Goal: Browse casually: Explore the website without a specific task or goal

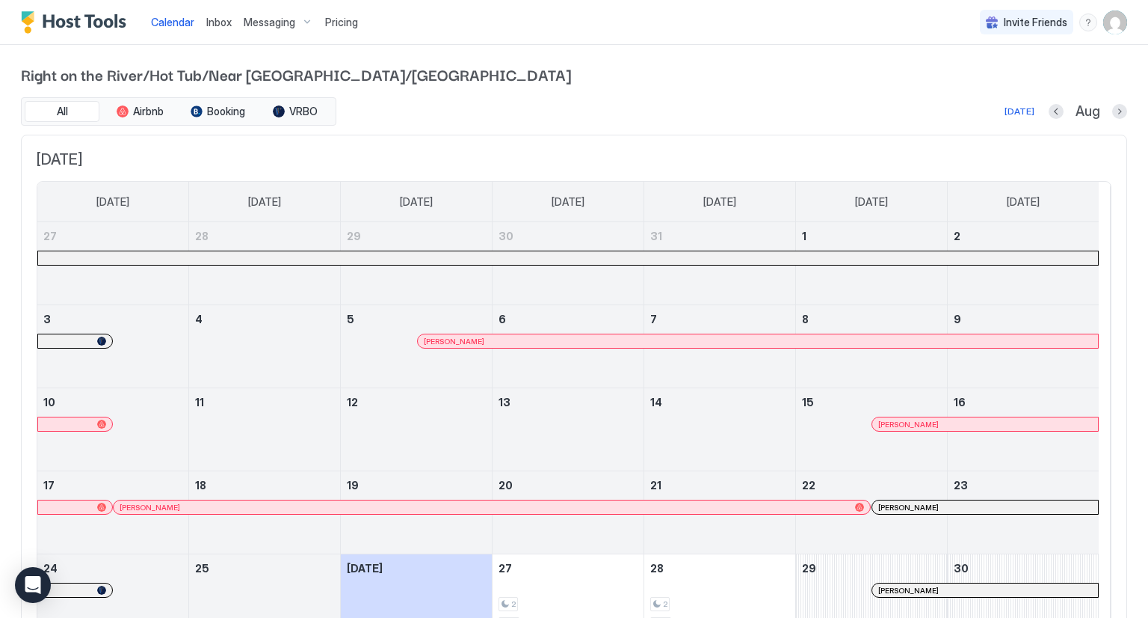
scroll to position [161, 0]
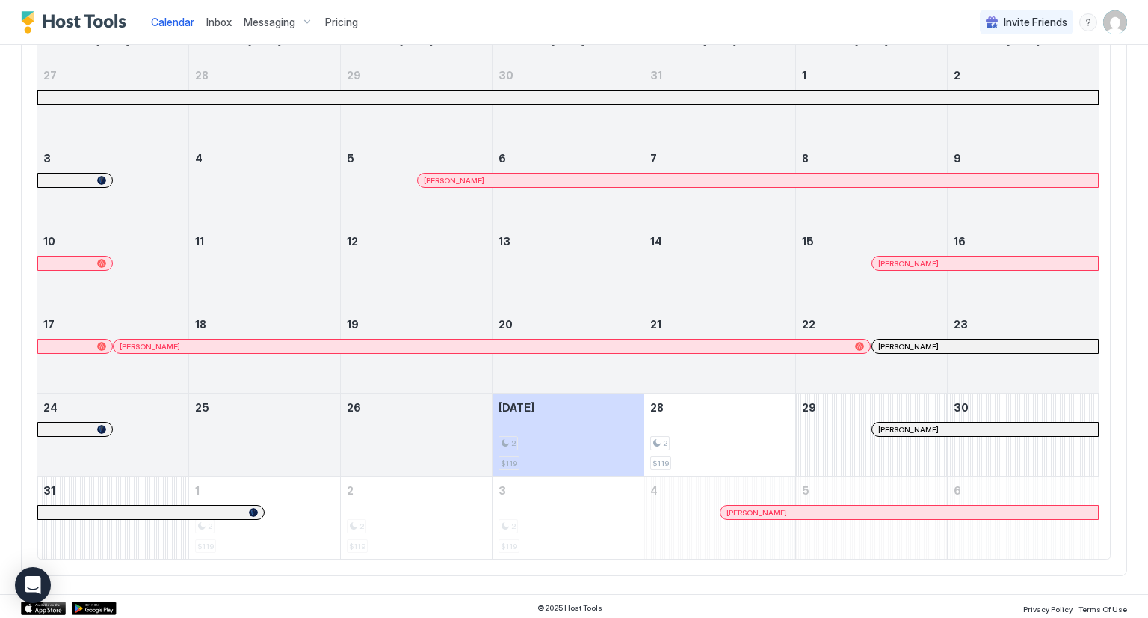
scroll to position [161, 0]
click at [953, 511] on div at bounding box center [954, 511] width 12 height 12
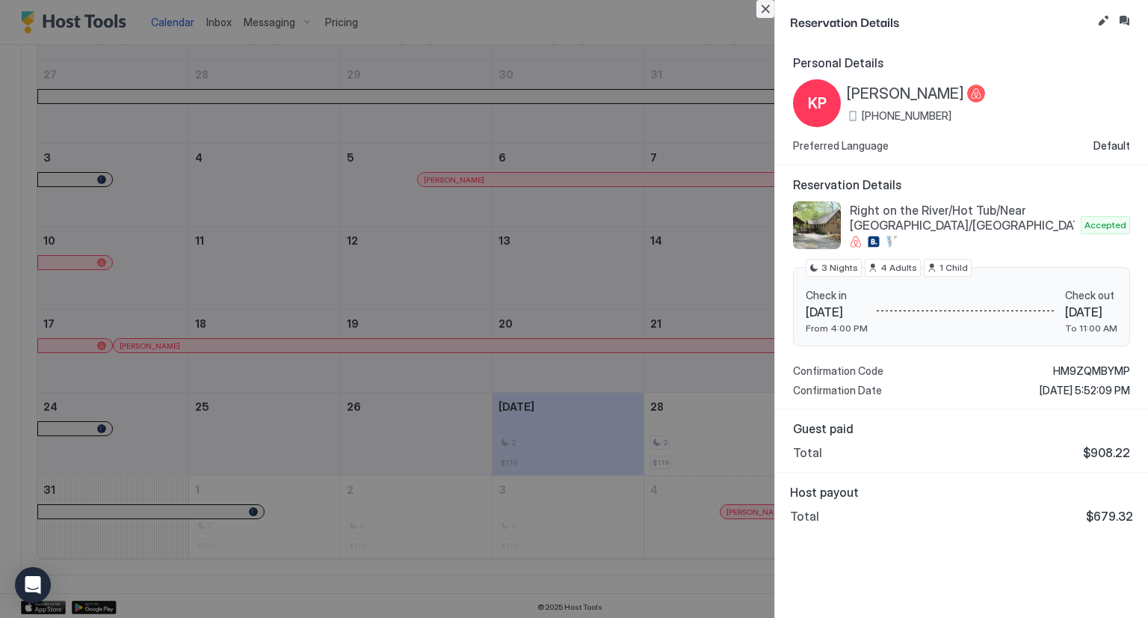
click at [760, 8] on button "Close" at bounding box center [766, 9] width 18 height 18
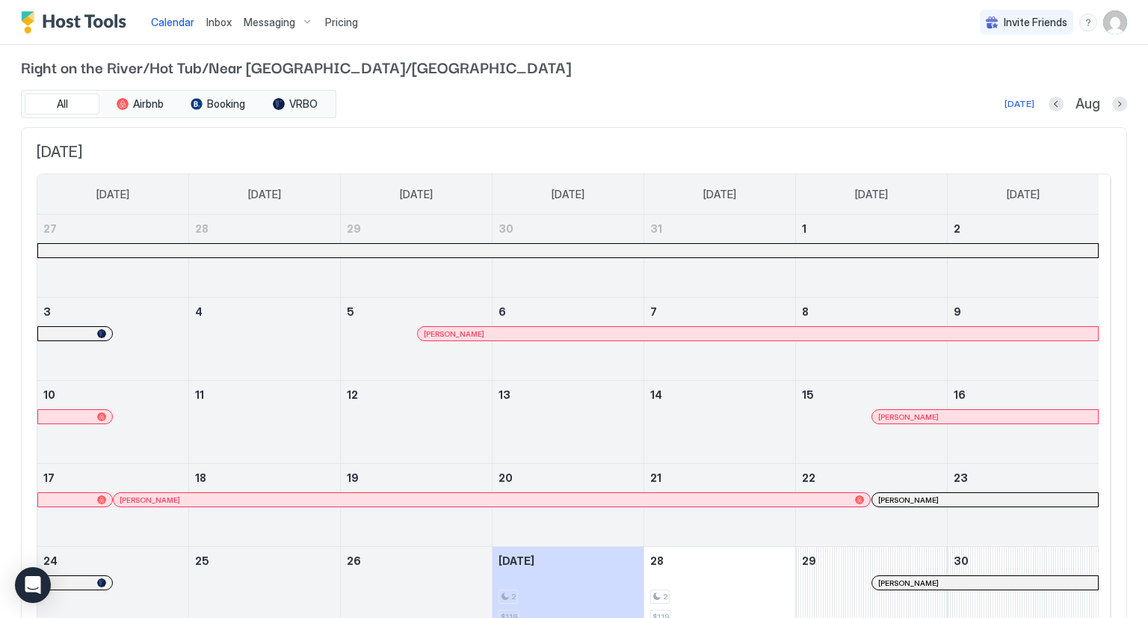
scroll to position [0, 0]
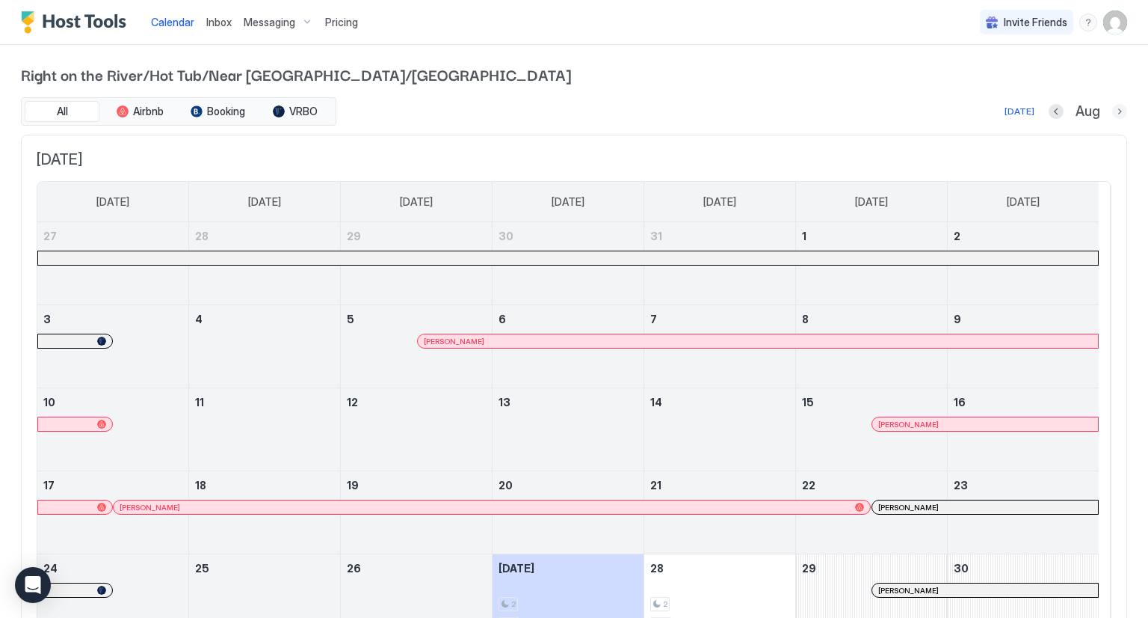
click at [1113, 112] on button "Next month" at bounding box center [1120, 111] width 15 height 15
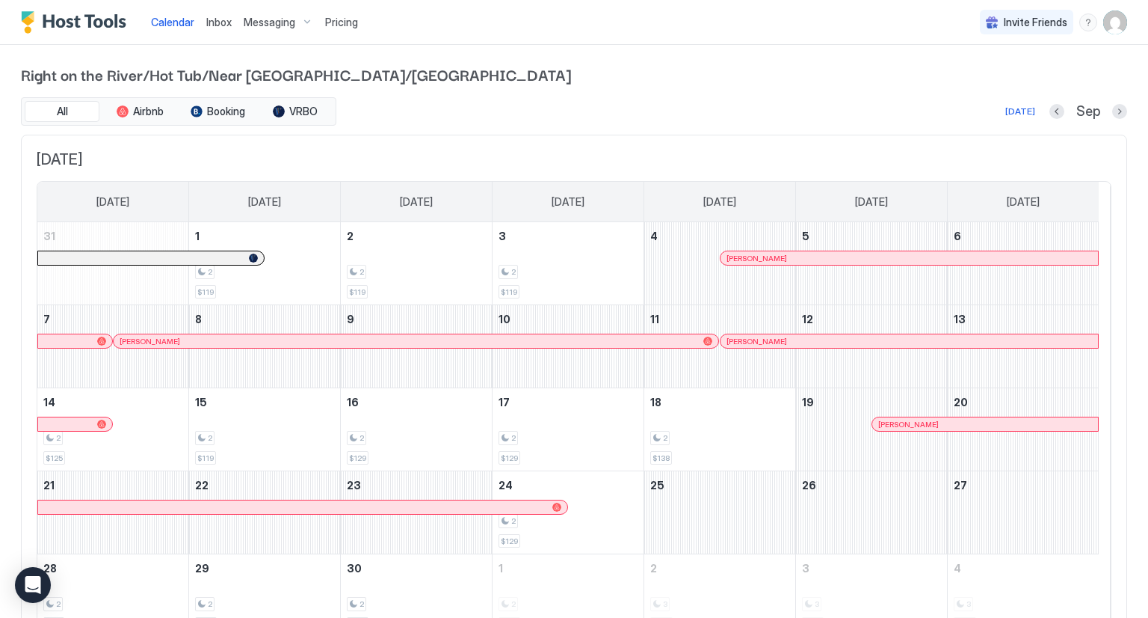
scroll to position [78, 0]
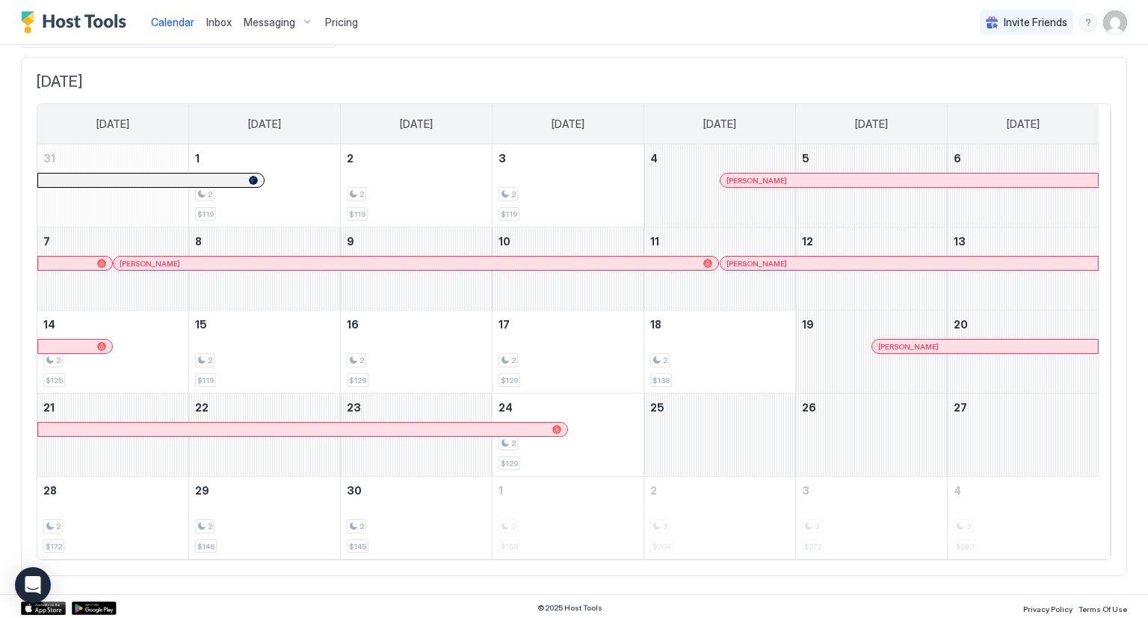
click at [425, 267] on div "Christopher Lintner" at bounding box center [416, 262] width 605 height 13
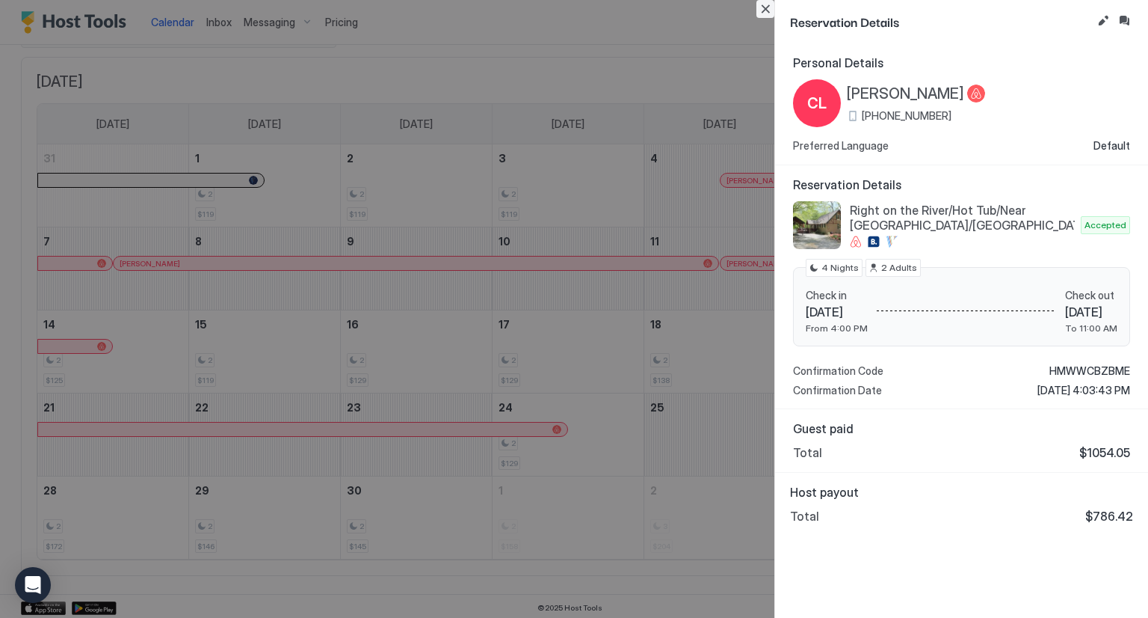
click at [764, 6] on button "Close" at bounding box center [766, 9] width 18 height 18
